Goal: Task Accomplishment & Management: Use online tool/utility

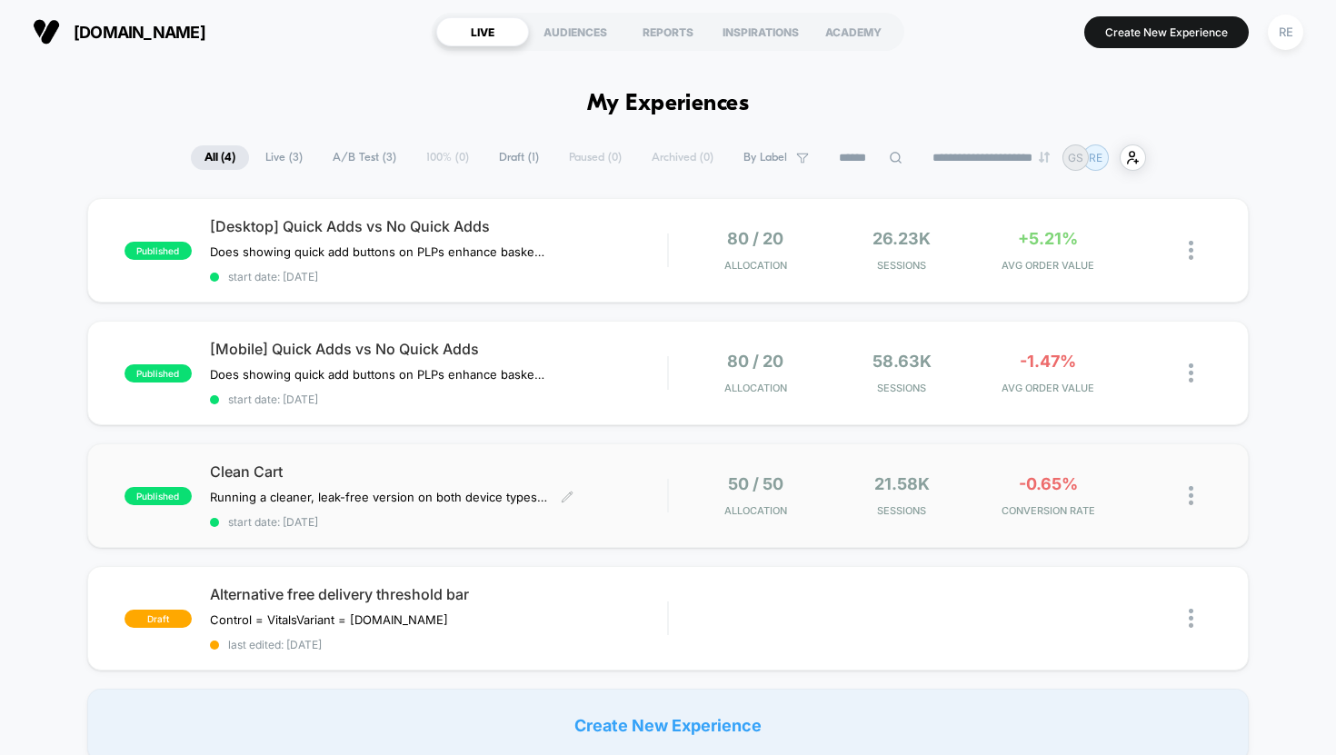
click at [257, 473] on span "Clean Cart" at bounding box center [439, 472] width 458 height 18
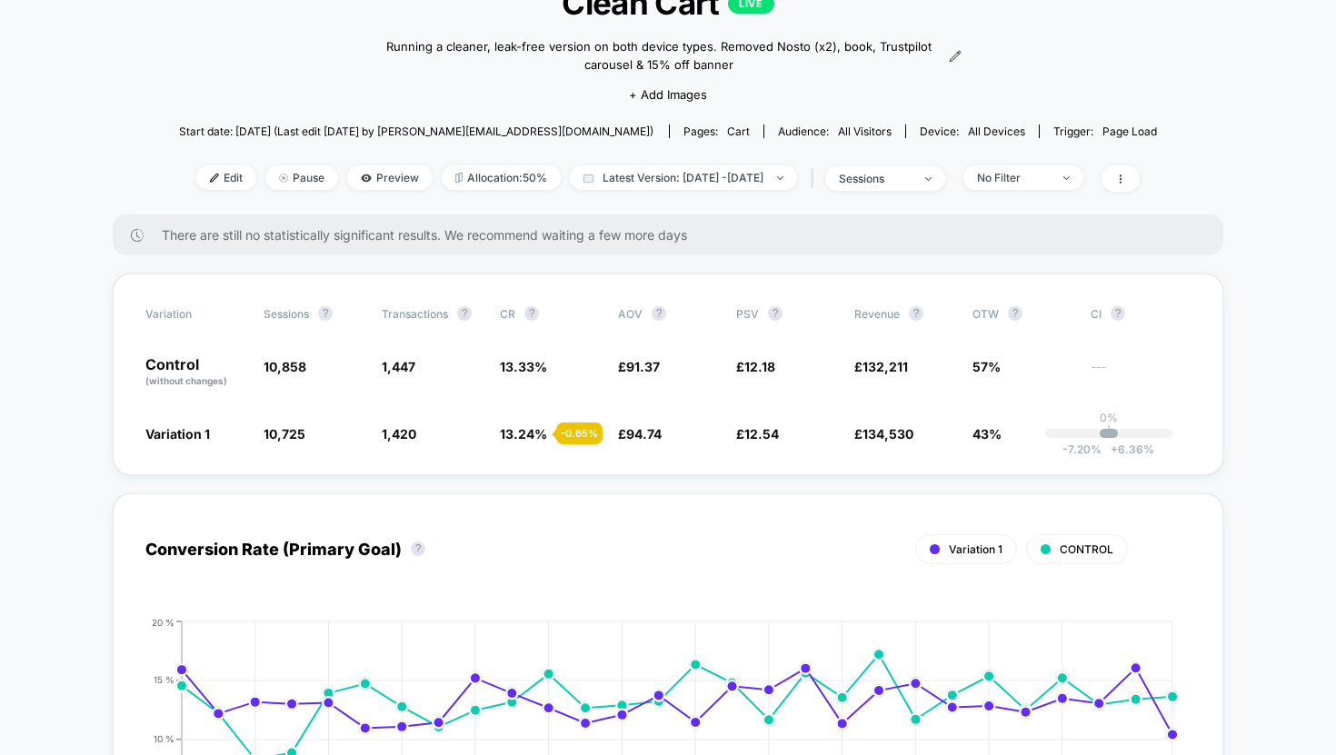
scroll to position [54, 0]
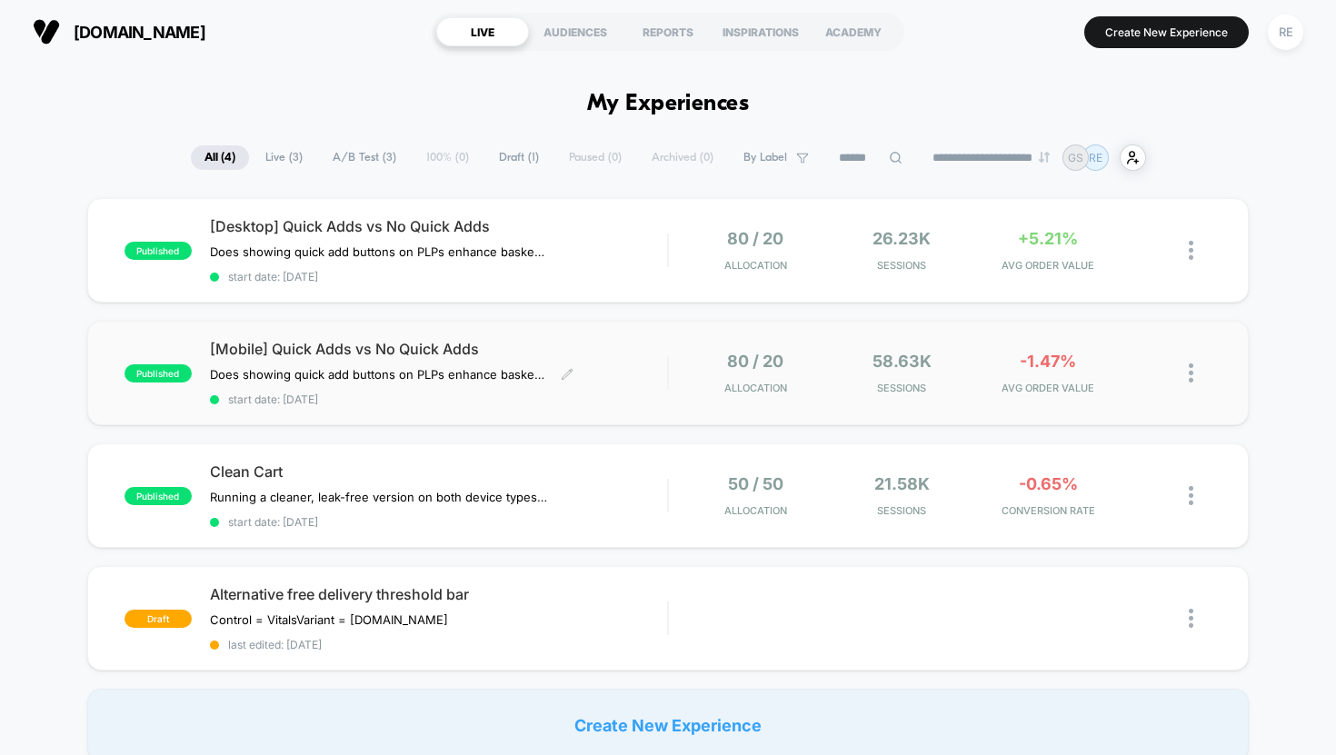
click at [421, 344] on span "[Mobile] Quick Adds vs No Quick Adds" at bounding box center [439, 349] width 458 height 18
